Goal: Transaction & Acquisition: Subscribe to service/newsletter

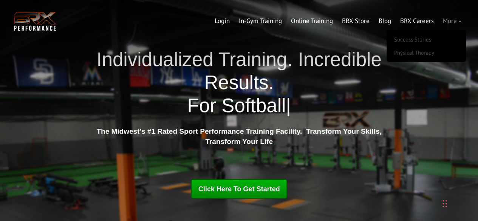
click at [446, 23] on link "More" at bounding box center [453, 21] width 28 height 18
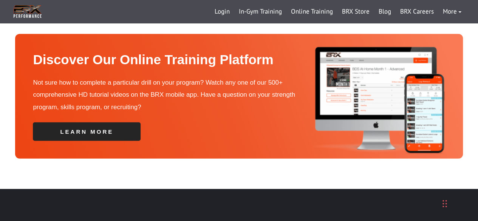
scroll to position [2470, 0]
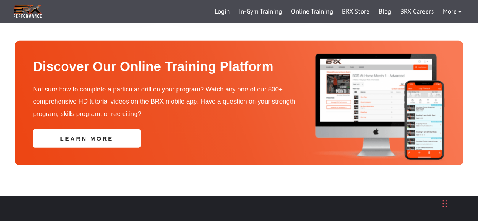
click at [86, 129] on link "learn more" at bounding box center [87, 138] width 108 height 19
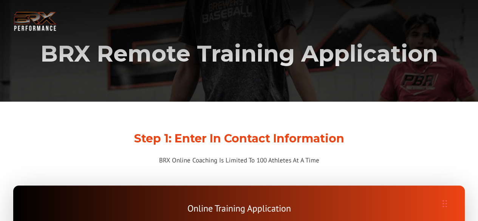
drag, startPoint x: 481, startPoint y: 15, endPoint x: 420, endPoint y: -33, distance: 77.9
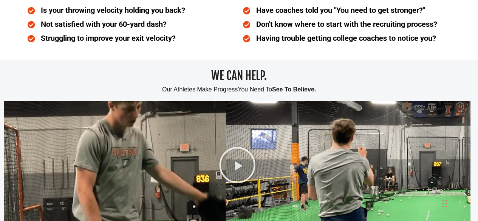
scroll to position [479, 0]
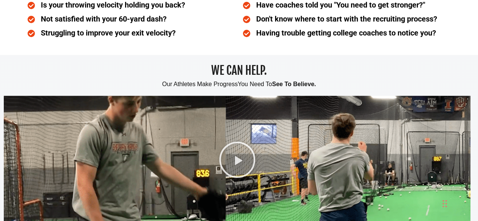
drag, startPoint x: 480, startPoint y: 14, endPoint x: 482, endPoint y: 36, distance: 22.4
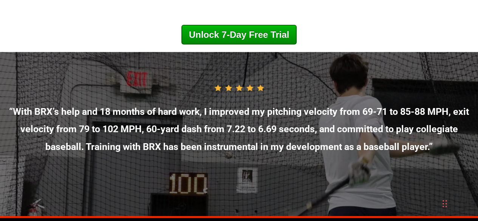
scroll to position [3945, 0]
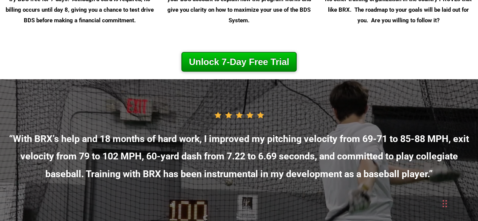
click at [243, 72] on link "Unlock 7-Day Free Trial" at bounding box center [238, 62] width 115 height 20
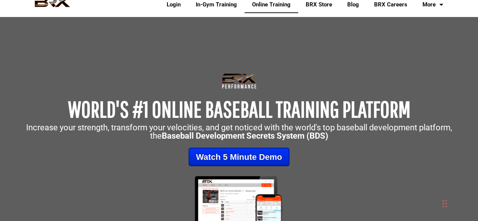
scroll to position [0, 0]
